Goal: Entertainment & Leisure: Browse casually

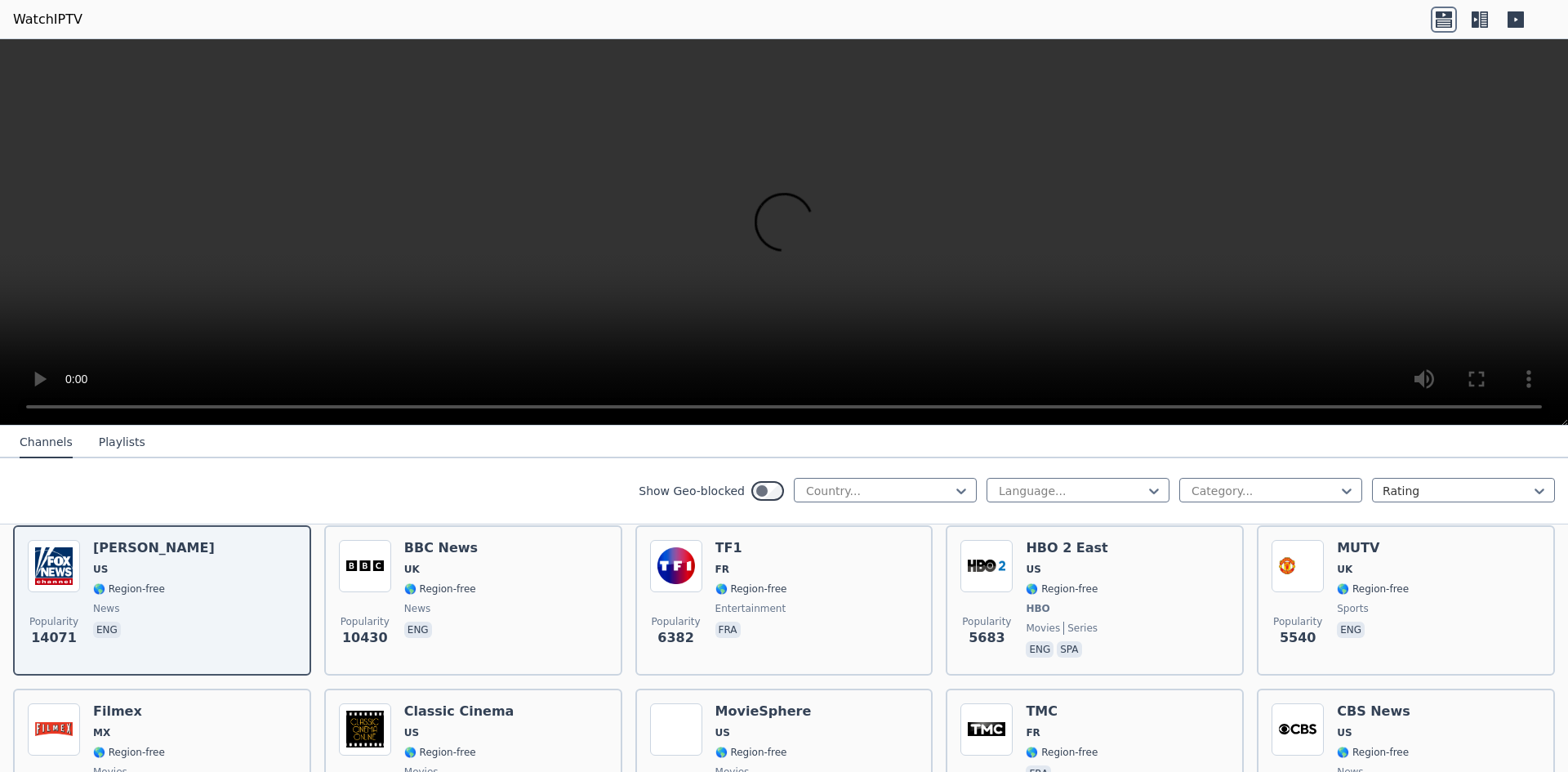
scroll to position [163, 0]
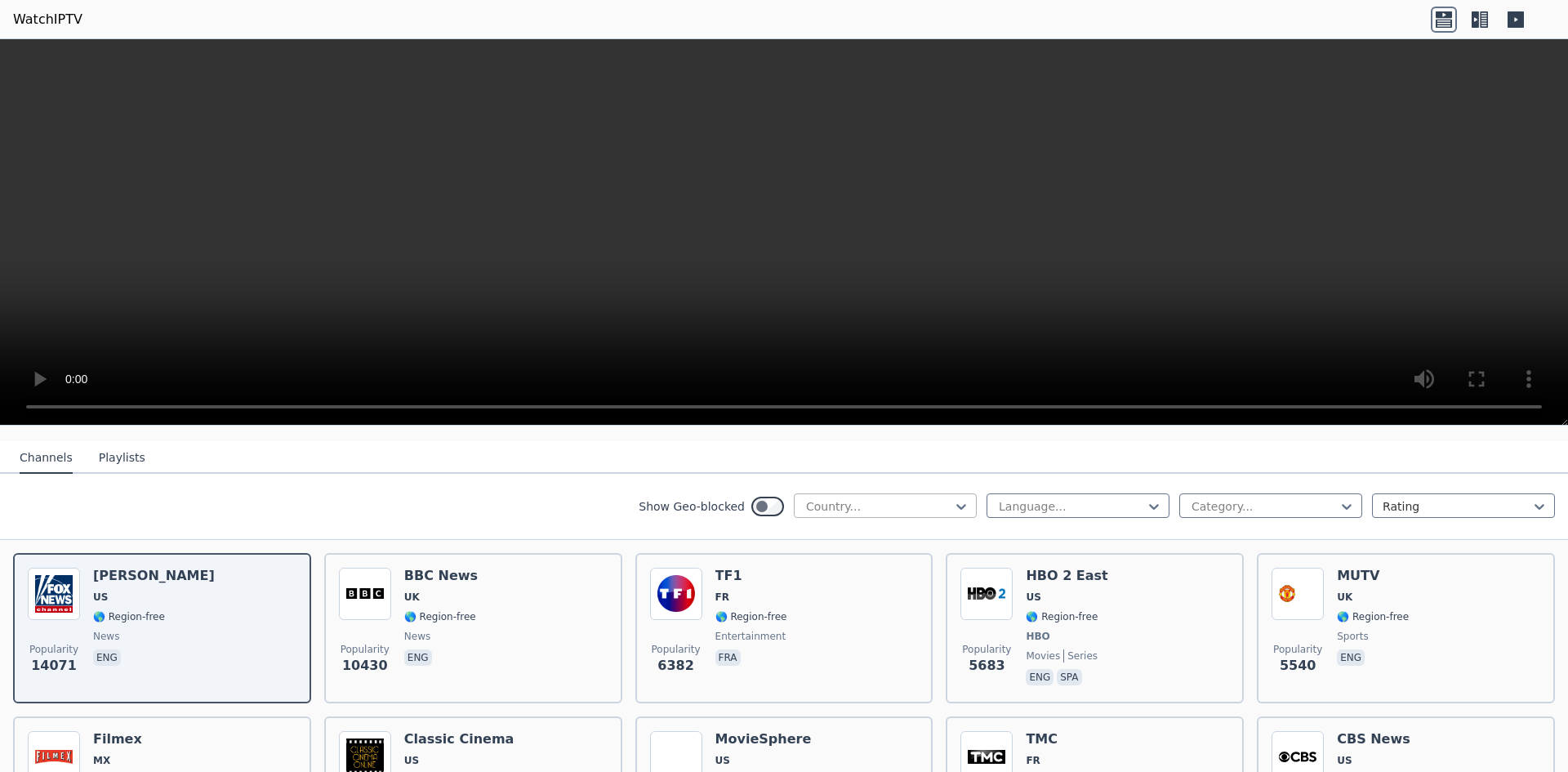
click at [855, 499] on div at bounding box center [879, 506] width 149 height 16
type input "******"
click at [871, 528] on div "[GEOGRAPHIC_DATA]" at bounding box center [885, 542] width 183 height 29
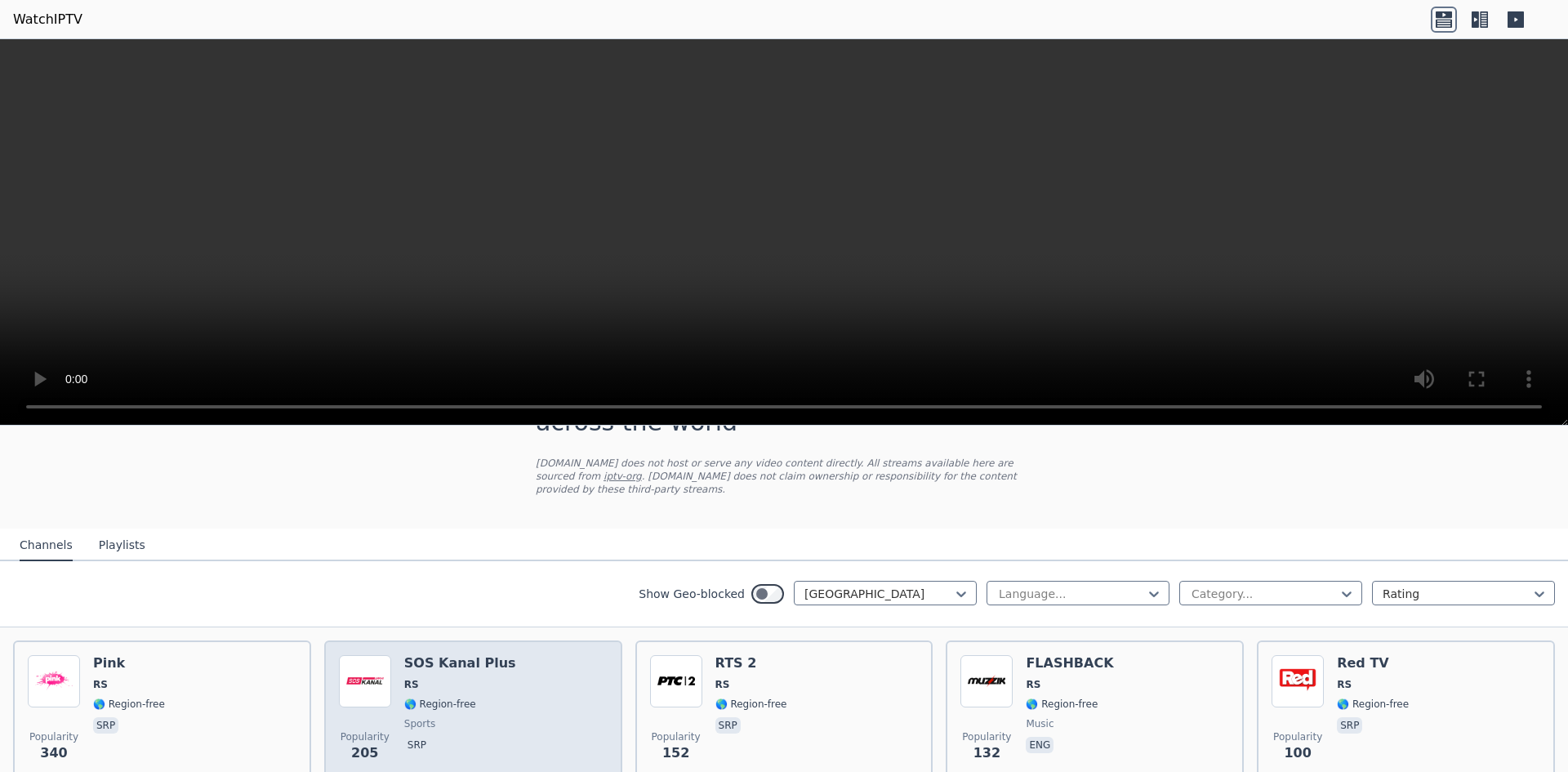
scroll to position [163, 0]
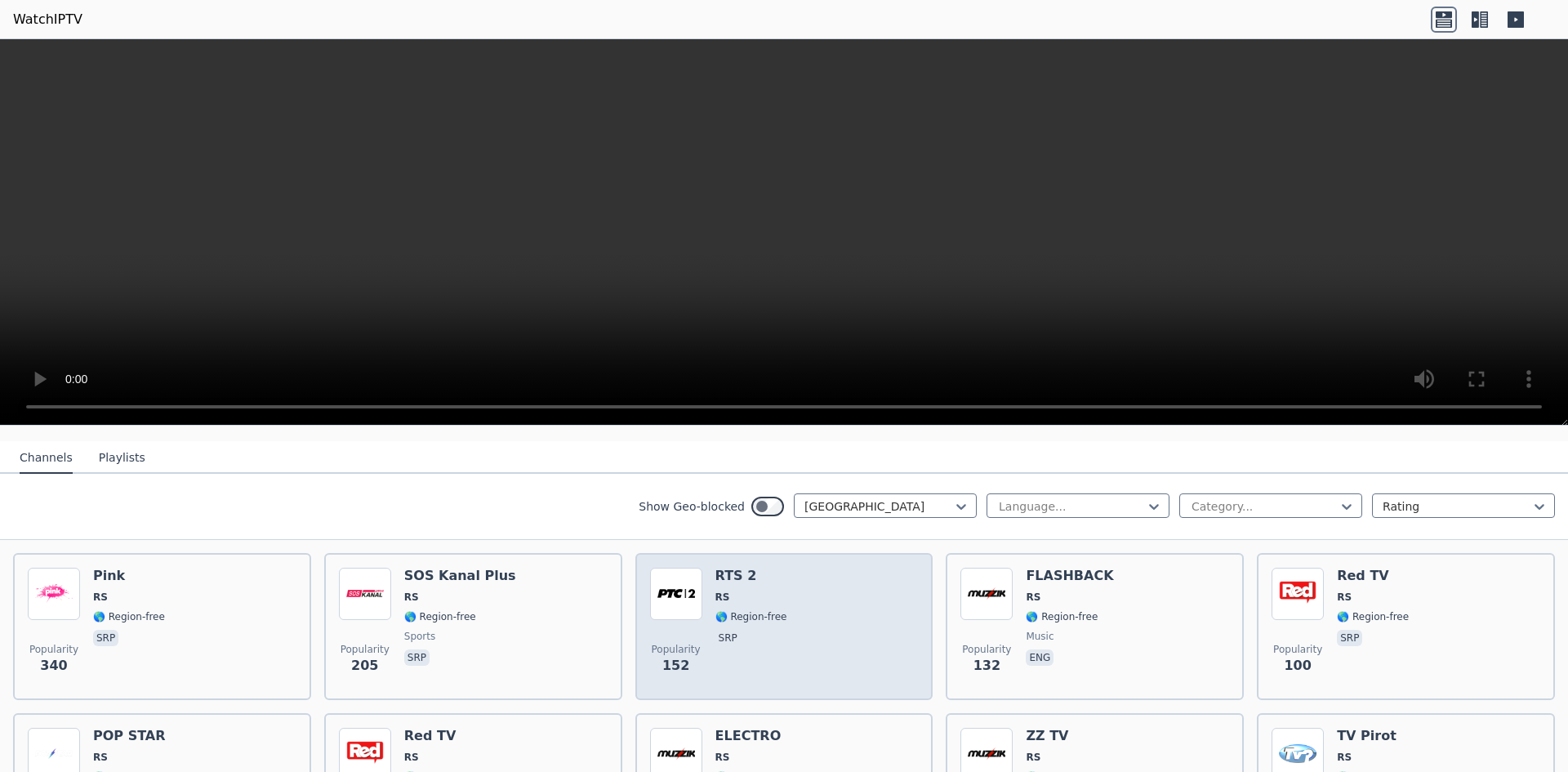
click at [776, 568] on div "Popularity 152 RTS 2 RS 🌎 Region-free srp" at bounding box center [784, 627] width 269 height 118
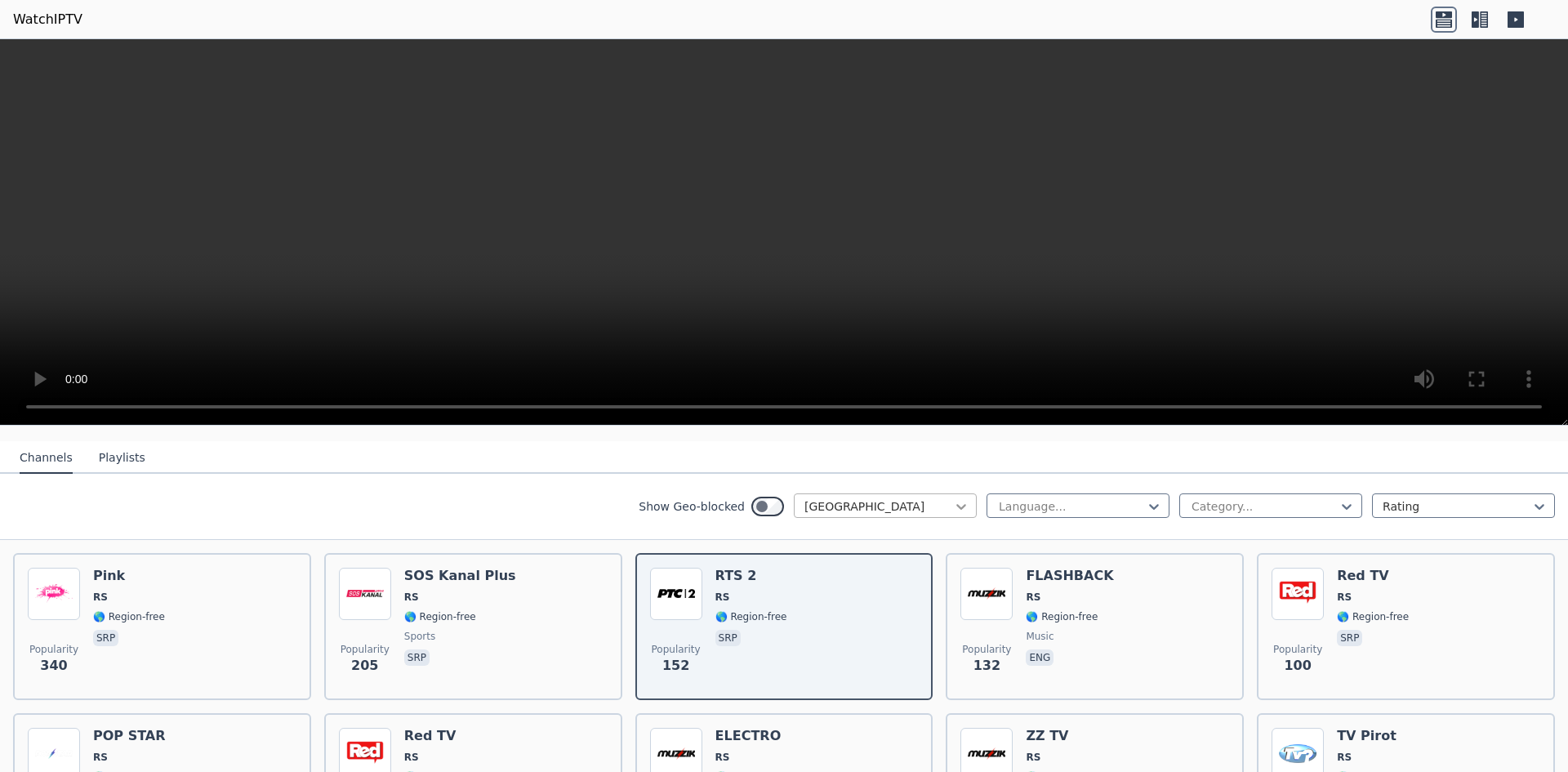
click at [956, 499] on icon at bounding box center [961, 506] width 16 height 16
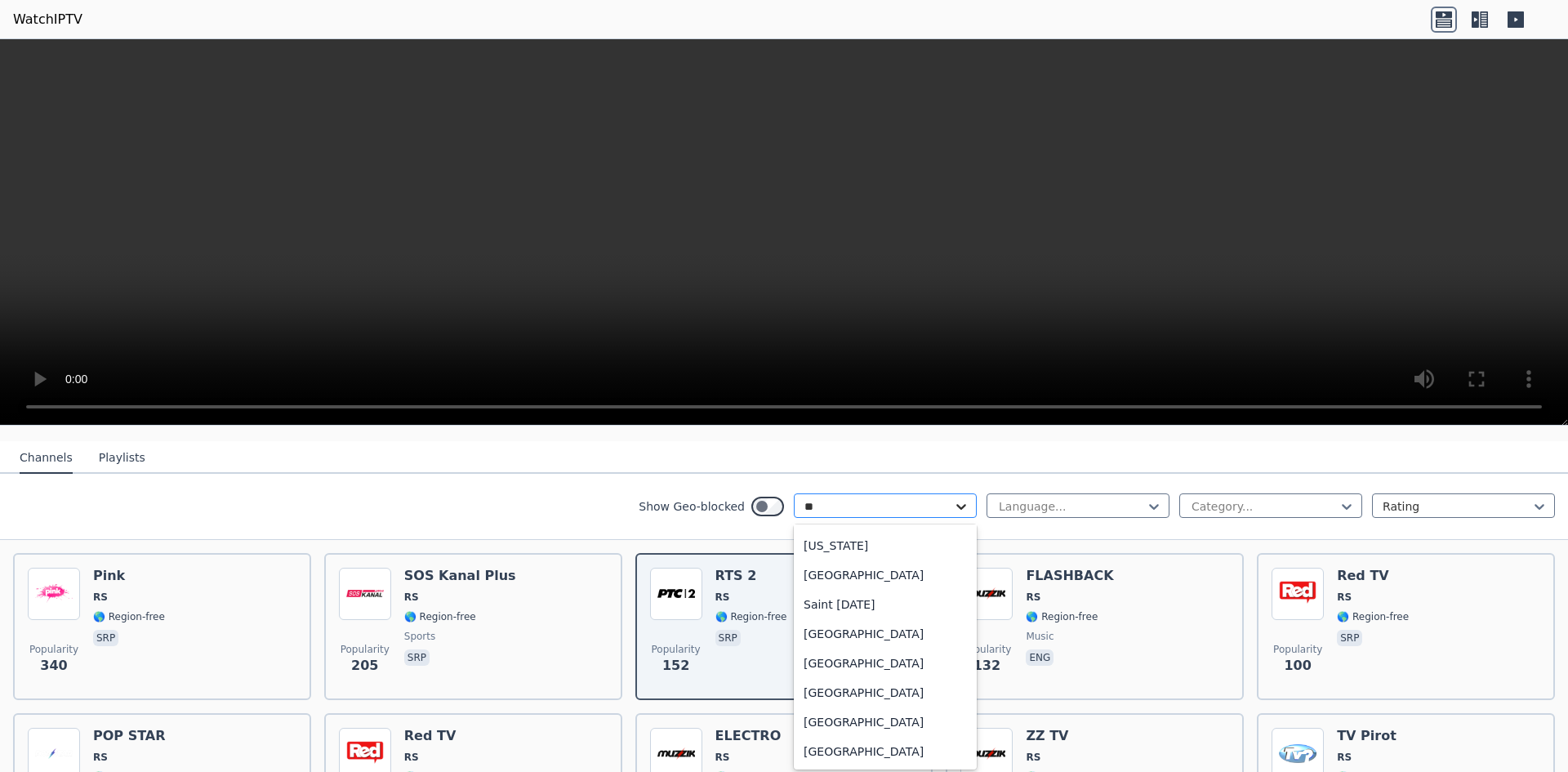
scroll to position [232, 0]
type input "***"
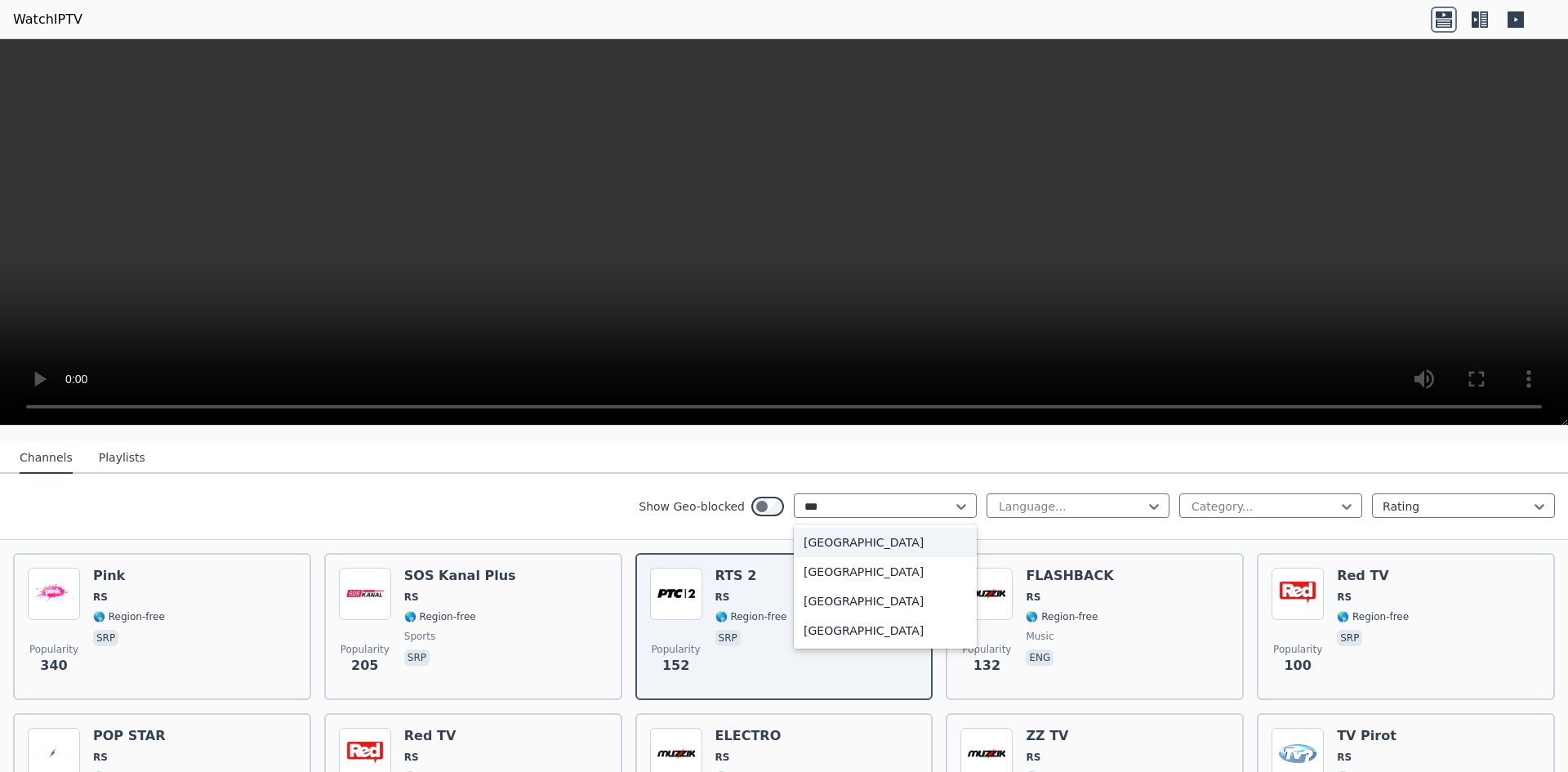
click at [879, 528] on div "[GEOGRAPHIC_DATA]" at bounding box center [885, 542] width 183 height 29
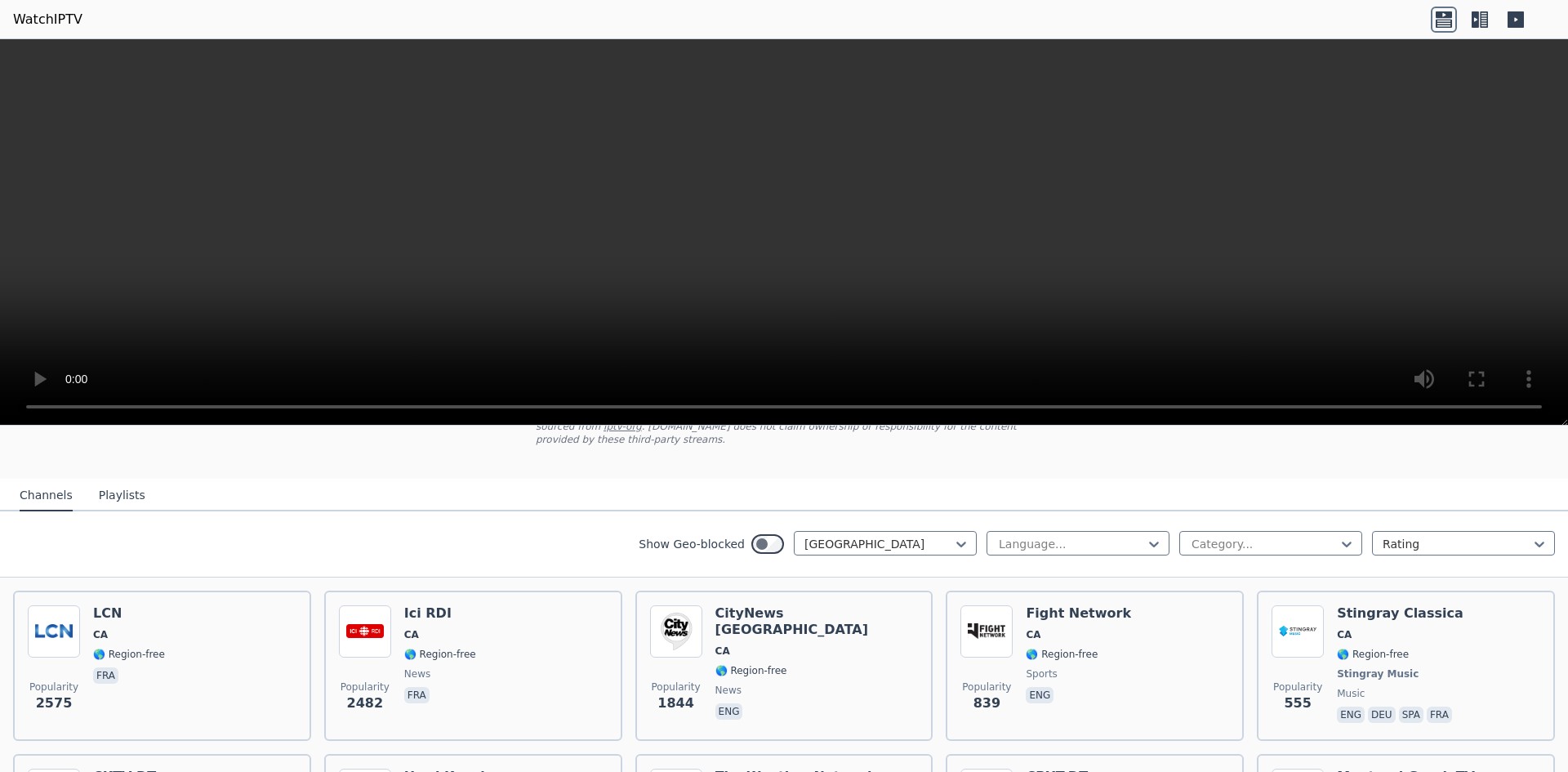
scroll to position [163, 0]
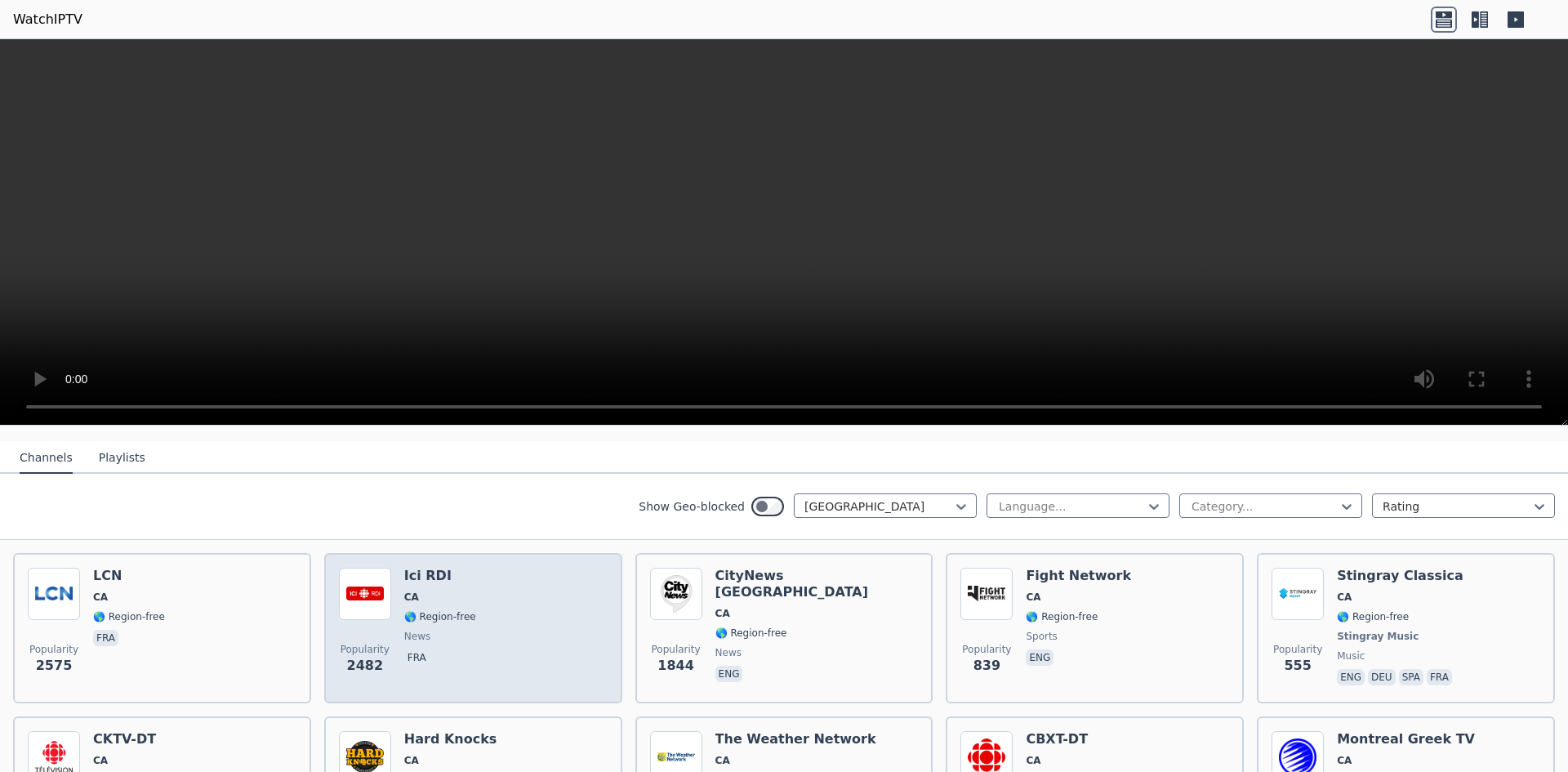
click at [452, 575] on div "Ici RDI CA 🌎 Region-free news fra" at bounding box center [440, 628] width 72 height 121
